Goal: Communication & Community: Participate in discussion

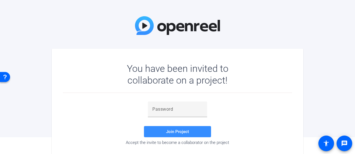
scroll to position [28, 0]
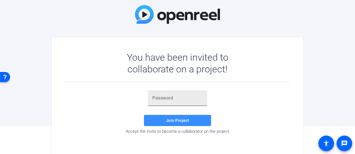
click at [173, 98] on input "text" at bounding box center [178, 98] width 50 height 7
paste input "j&wKl}"
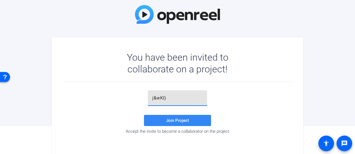
type input "j&wKl}"
click at [179, 121] on span "Join Project" at bounding box center [177, 120] width 23 height 5
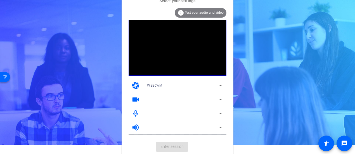
scroll to position [9, 0]
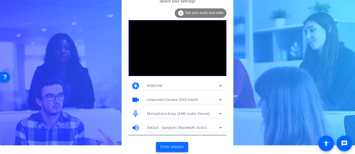
click at [173, 149] on span "Enter session" at bounding box center [172, 147] width 23 height 6
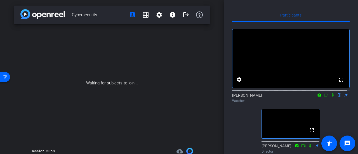
click at [239, 122] on div "fullscreen settings [PERSON_NAME] flip Watcher fullscreen [PERSON_NAME] Directo…" at bounding box center [291, 114] width 118 height 184
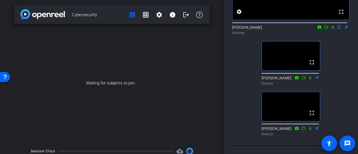
scroll to position [79, 0]
click at [240, 111] on div "fullscreen settings [PERSON_NAME] flip Watcher fullscreen [PERSON_NAME] Directo…" at bounding box center [291, 46] width 118 height 184
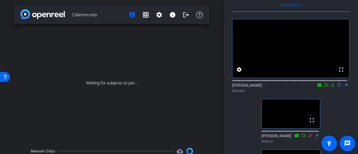
scroll to position [0, 0]
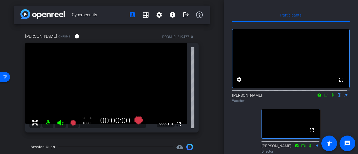
click at [331, 97] on icon at bounding box center [333, 95] width 4 height 4
click at [332, 97] on icon at bounding box center [333, 95] width 3 height 4
click at [332, 97] on icon at bounding box center [333, 95] width 2 height 4
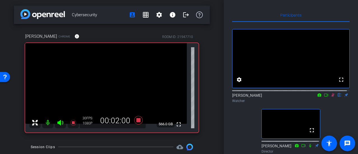
click at [332, 97] on icon at bounding box center [333, 95] width 3 height 4
